Goal: Download file/media

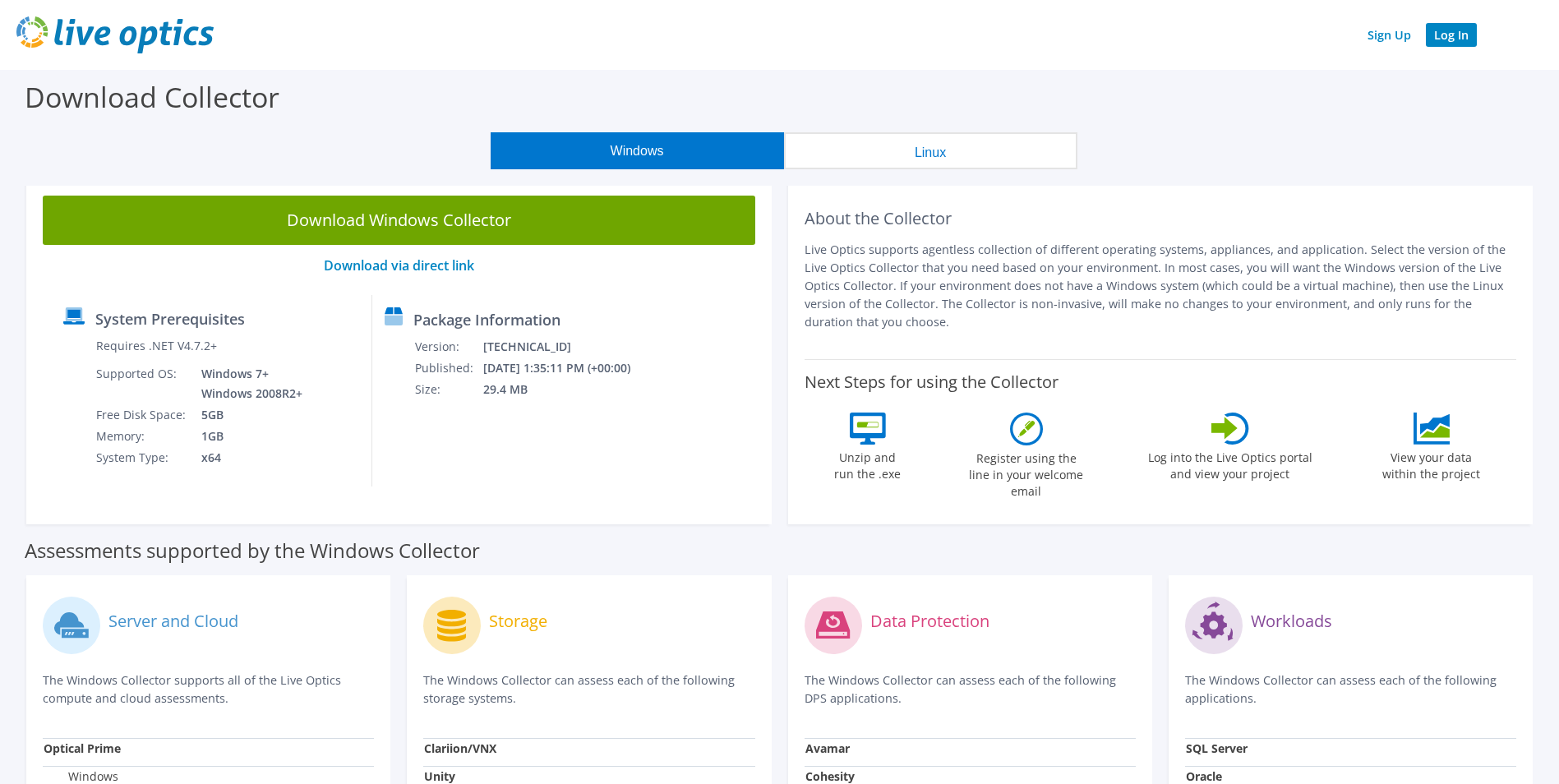
click at [1459, 40] on link "Log In" at bounding box center [1451, 34] width 51 height 24
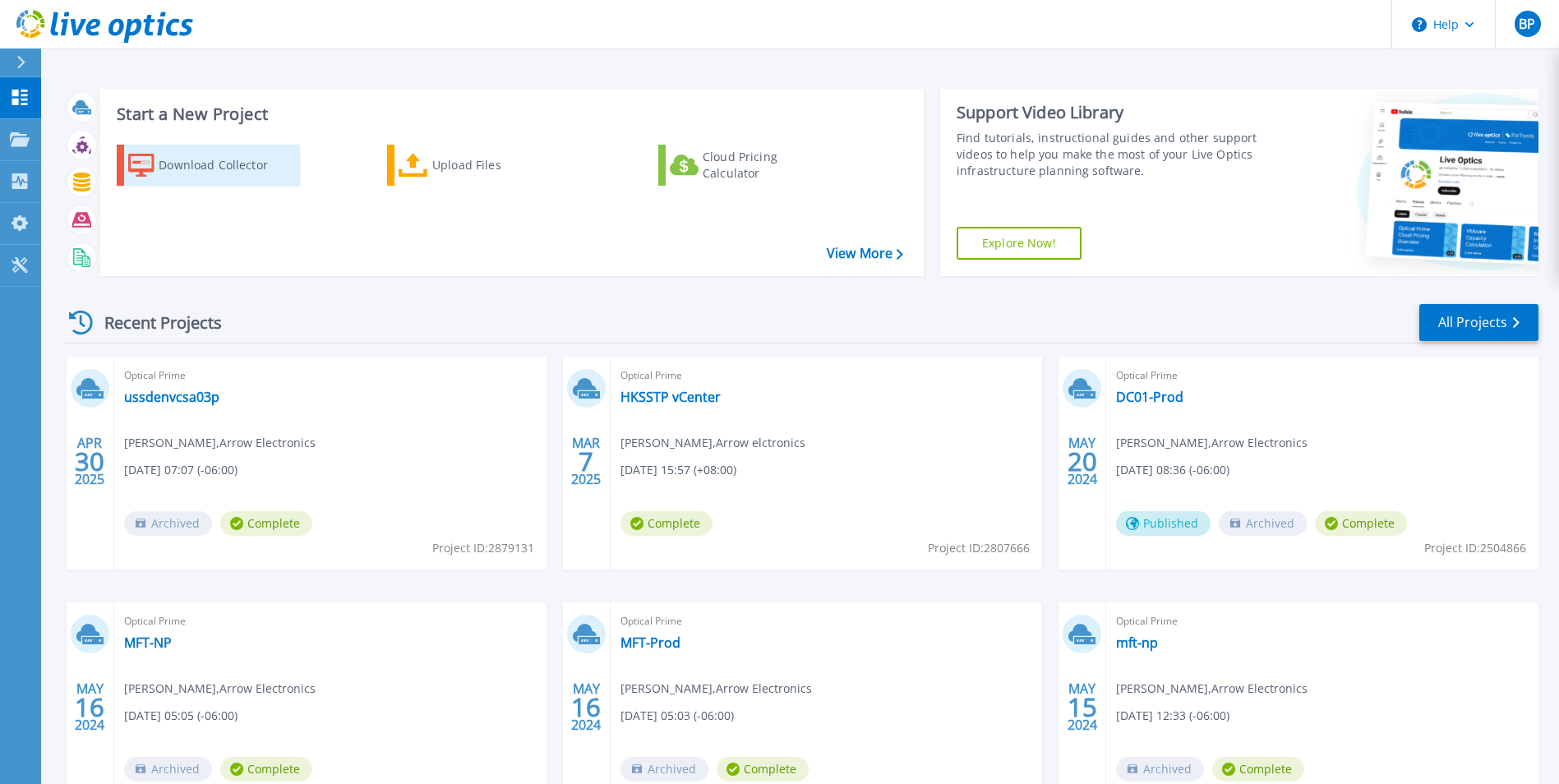
click at [215, 167] on div "Download Collector" at bounding box center [224, 165] width 131 height 33
